Goal: Task Accomplishment & Management: Manage account settings

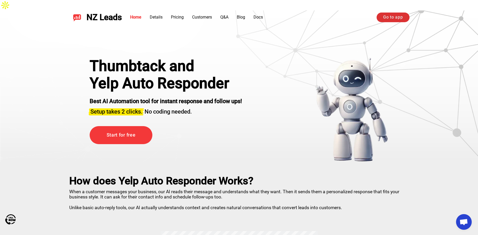
click at [398, 19] on link "Go to app" at bounding box center [393, 17] width 33 height 9
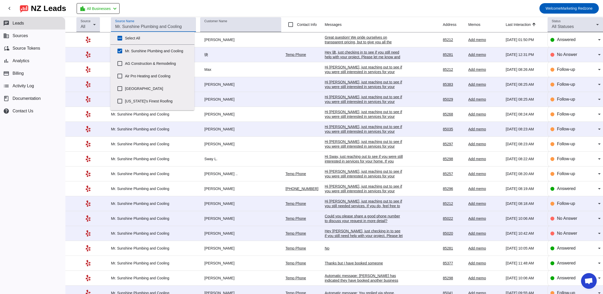
click at [162, 24] on input "Source Name" at bounding box center [153, 27] width 77 height 6
click at [119, 48] on input "Mr. Sunshine Plumbing and Cooling" at bounding box center [120, 51] width 10 height 10
checkbox input "false"
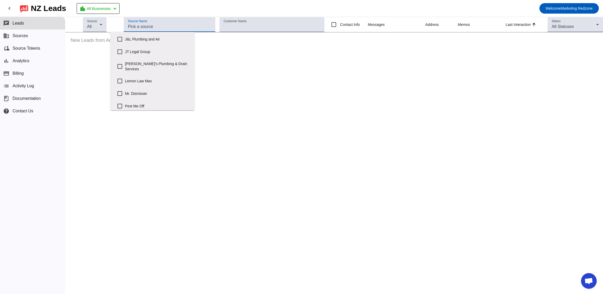
scroll to position [163, 0]
click at [156, 61] on label "[PERSON_NAME]'s Plumbing & Drain Services" at bounding box center [157, 65] width 65 height 17
click at [125, 61] on input "[PERSON_NAME]'s Plumbing & Drain Services" at bounding box center [120, 65] width 10 height 10
checkbox input "true"
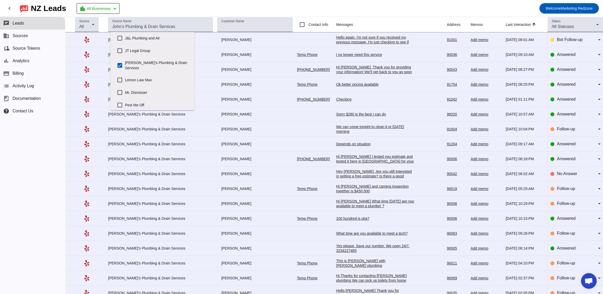
click at [195, 12] on mat-toolbar-row "chevron_left [GEOGRAPHIC_DATA] Leads location_city All Businesses chevron_left …" at bounding box center [301, 8] width 603 height 17
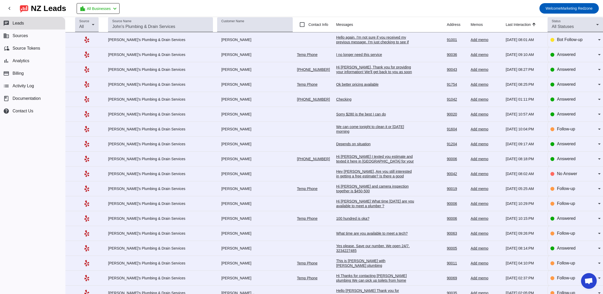
click at [338, 55] on div "I no longer need this service" at bounding box center [375, 54] width 78 height 5
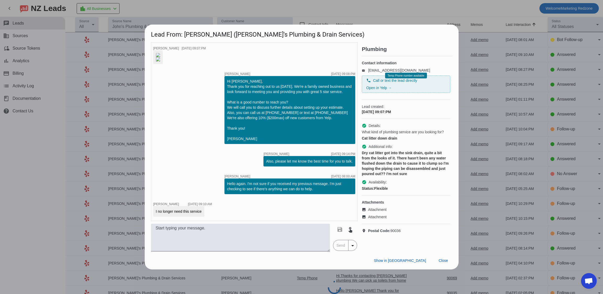
scroll to position [0, 0]
click at [444, 270] on div "Show in Yelp Close" at bounding box center [302, 261] width 314 height 18
click at [441, 263] on span "Close" at bounding box center [443, 261] width 9 height 4
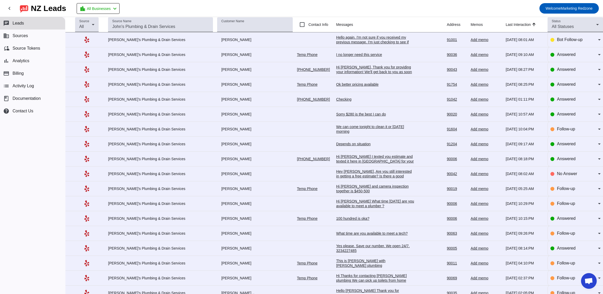
click at [342, 73] on div "Hi [PERSON_NAME], Thank you for providing your information! We'll get back to y…" at bounding box center [375, 72] width 78 height 14
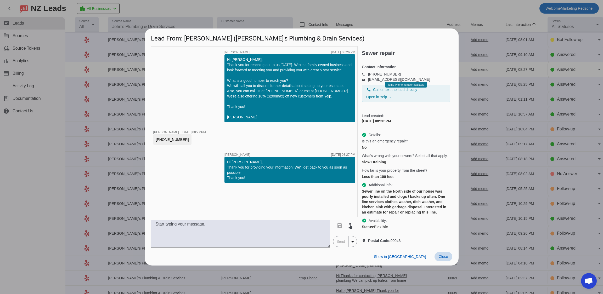
click at [443, 259] on span "Close" at bounding box center [443, 257] width 9 height 4
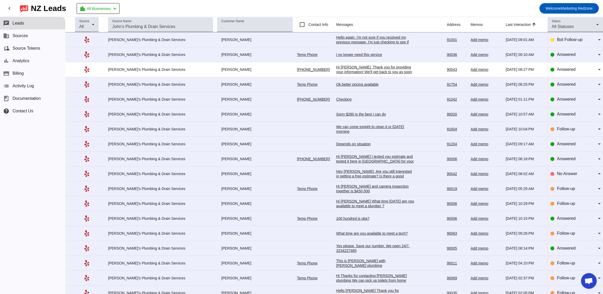
click at [336, 84] on div "Ok better pricing available" at bounding box center [375, 84] width 78 height 5
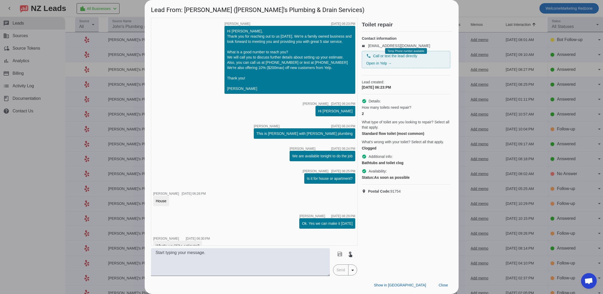
scroll to position [150, 0]
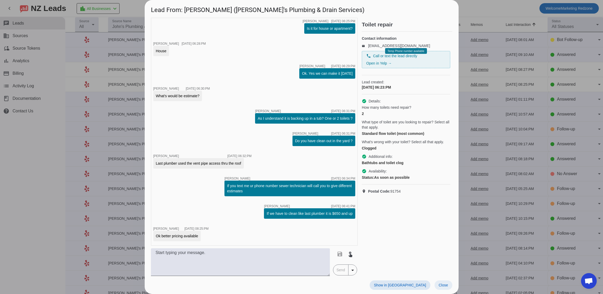
click at [440, 285] on span "Close" at bounding box center [443, 285] width 9 height 4
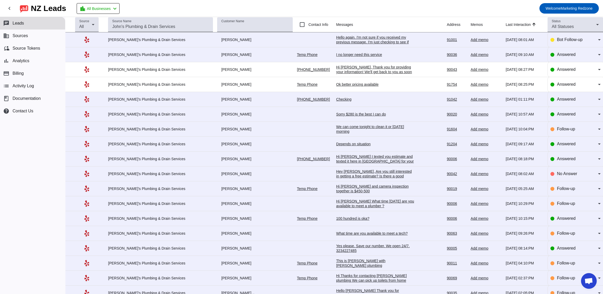
click at [336, 101] on div "Checking" at bounding box center [375, 99] width 78 height 5
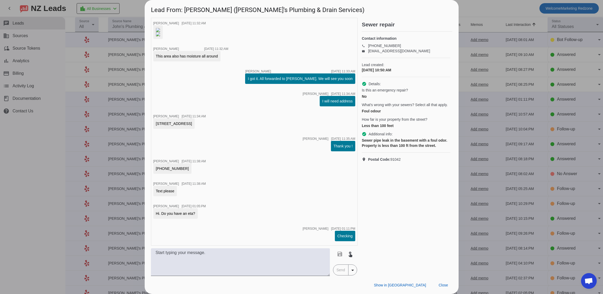
scroll to position [597, 0]
click at [442, 281] on span at bounding box center [444, 285] width 18 height 9
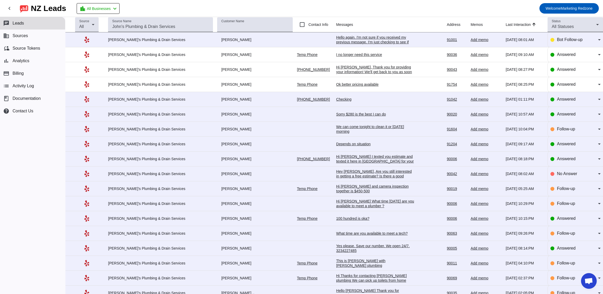
click at [341, 115] on div "Sorry $280 is the best I can do" at bounding box center [375, 114] width 78 height 5
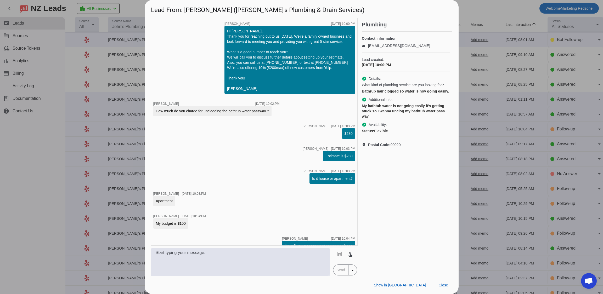
scroll to position [105, 0]
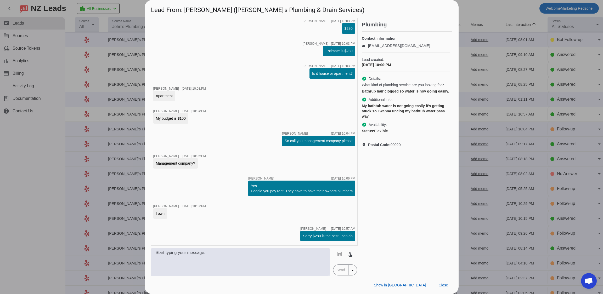
click at [443, 290] on div "Show in Yelp Close" at bounding box center [302, 285] width 314 height 18
click at [448, 287] on span "Close" at bounding box center [443, 285] width 9 height 4
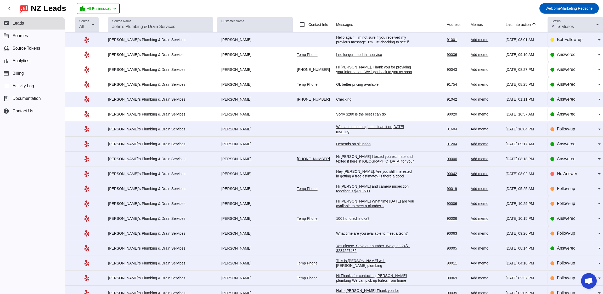
click at [336, 144] on div "Depends on situation" at bounding box center [375, 144] width 78 height 5
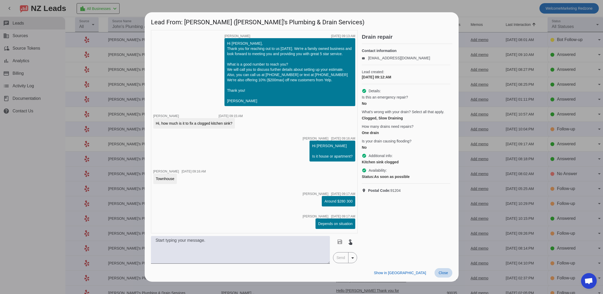
click at [444, 272] on span "Close" at bounding box center [443, 273] width 9 height 4
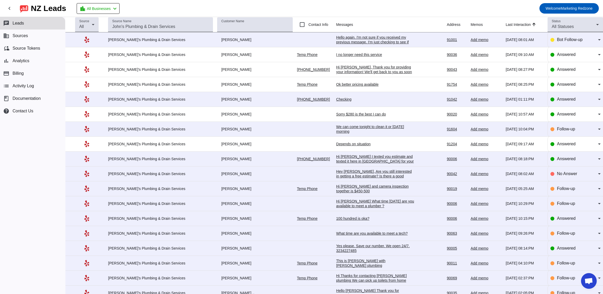
click at [336, 161] on div "Hi [PERSON_NAME] I texted you estimate and texted it here in [GEOGRAPHIC_DATA] …" at bounding box center [375, 173] width 78 height 38
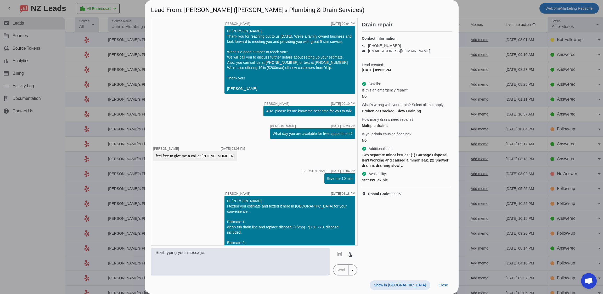
scroll to position [23, 0]
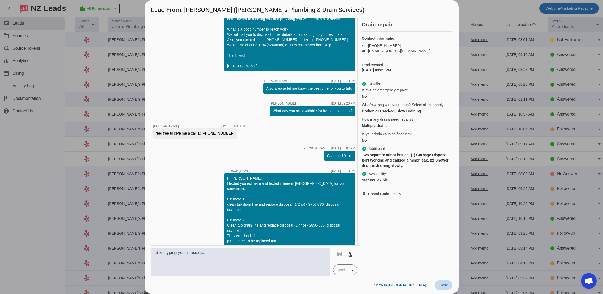
click at [440, 283] on span "Close" at bounding box center [443, 285] width 9 height 4
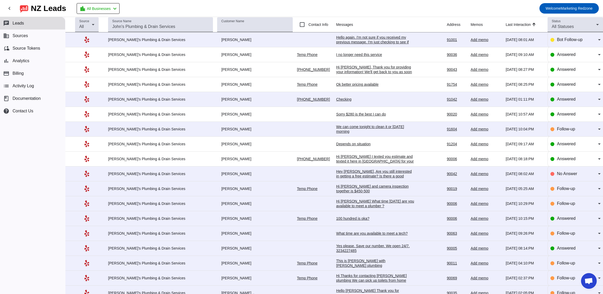
click at [338, 219] on div "100 hundred is oka?" at bounding box center [375, 218] width 78 height 5
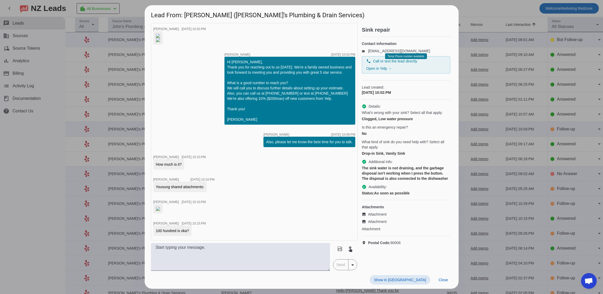
scroll to position [65, 0]
click at [443, 282] on span "Close" at bounding box center [443, 280] width 9 height 4
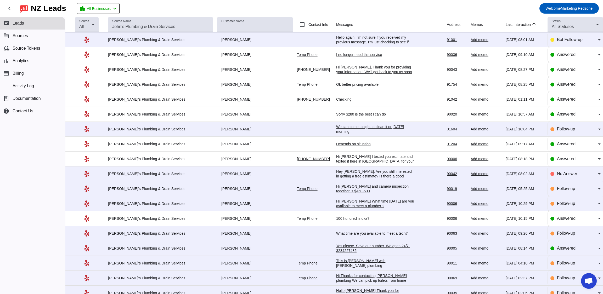
click at [336, 249] on div "Yes please. Save our number. We open 24/7. 3234227485" at bounding box center [375, 248] width 78 height 9
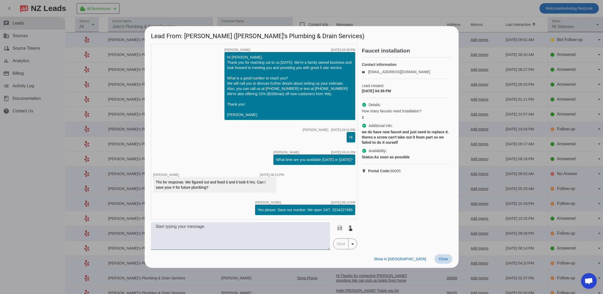
click at [441, 260] on span "Close" at bounding box center [443, 259] width 9 height 4
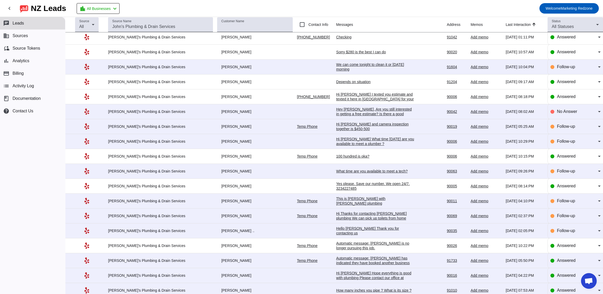
scroll to position [112, 0]
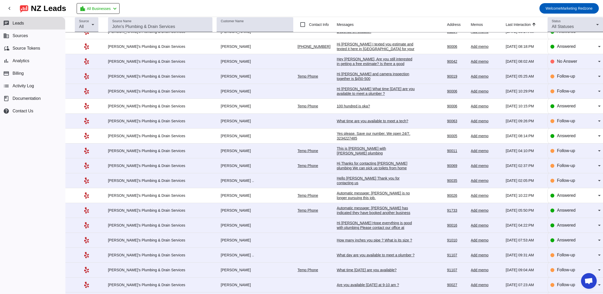
click at [349, 229] on div "Hi [PERSON_NAME] Hope everything is good with plumbing Please contact our offic…" at bounding box center [376, 228] width 78 height 14
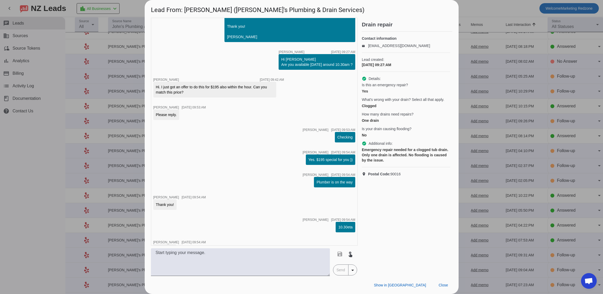
scroll to position [48, 0]
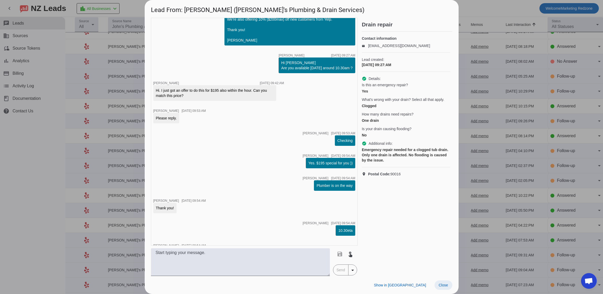
click at [444, 283] on span "Close" at bounding box center [443, 285] width 9 height 4
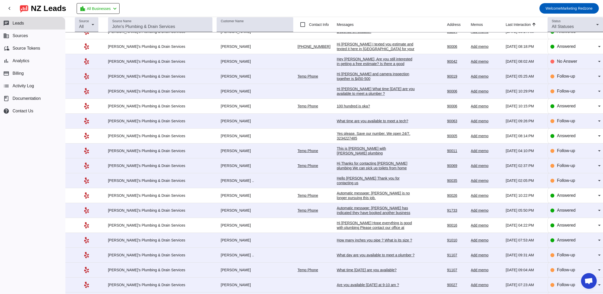
click at [337, 243] on div "How many inches you pipe ? What is its size ?" at bounding box center [376, 240] width 78 height 5
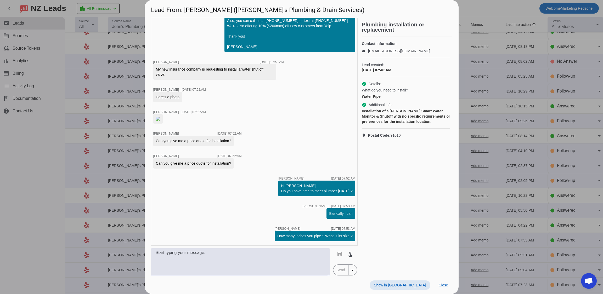
scroll to position [80, 0]
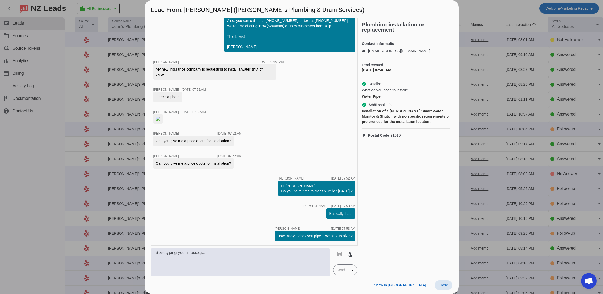
click at [447, 282] on span at bounding box center [444, 285] width 18 height 9
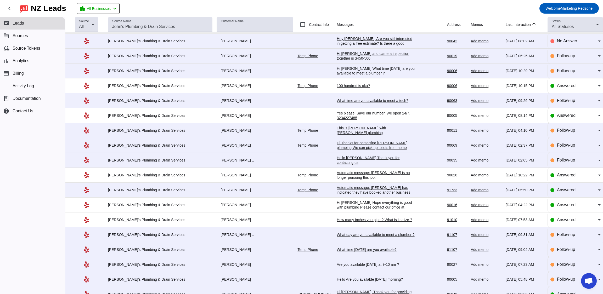
scroll to position [0, 0]
